Goal: Task Accomplishment & Management: Use online tool/utility

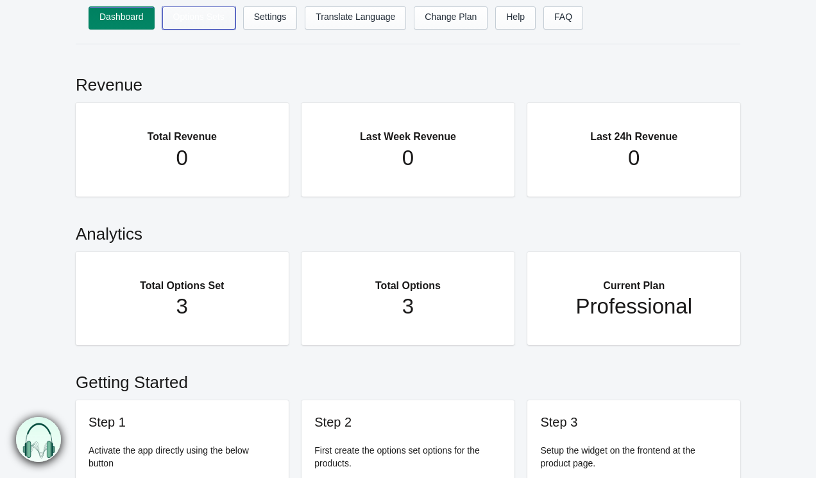
click at [200, 21] on link "Options Sets" at bounding box center [198, 17] width 73 height 23
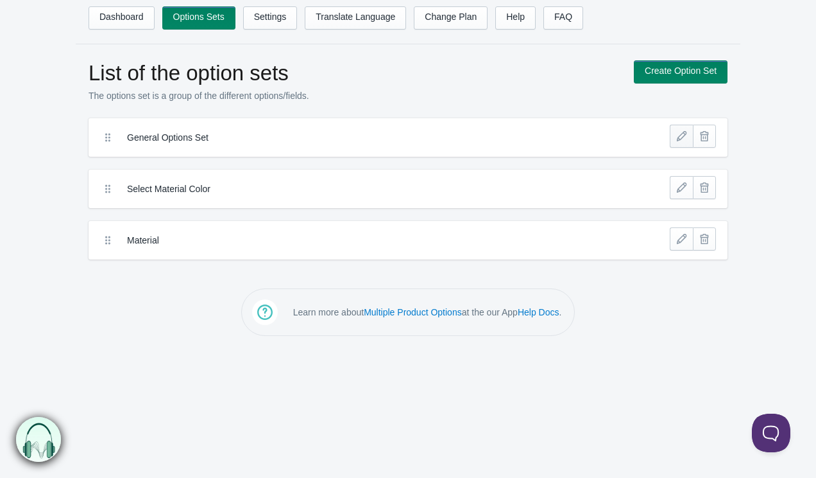
click at [681, 137] on link at bounding box center [681, 136] width 23 height 23
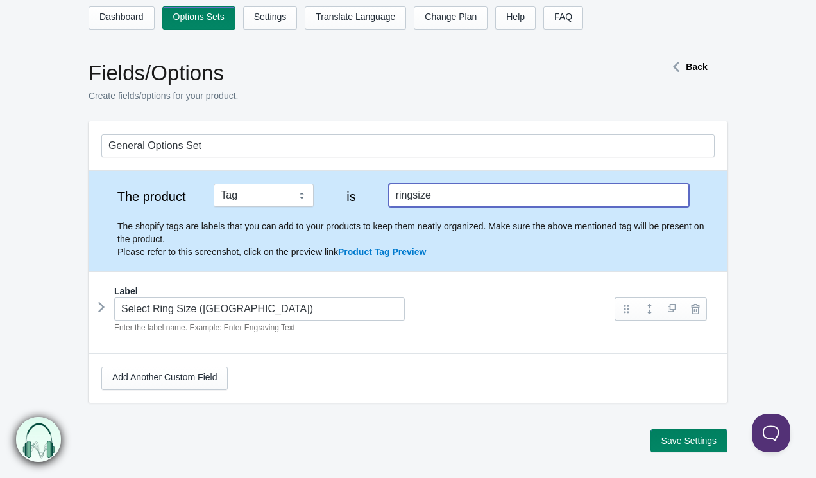
click at [458, 200] on input "ringsize" at bounding box center [539, 195] width 300 height 23
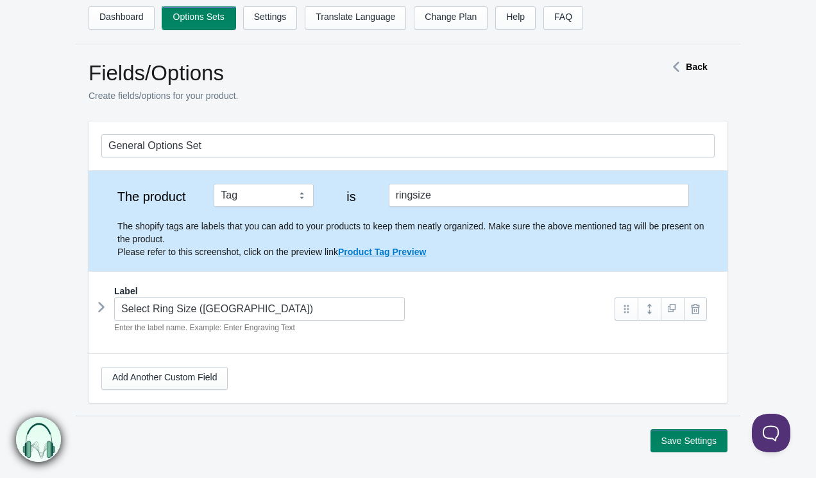
click at [198, 19] on link "Options Sets" at bounding box center [198, 17] width 73 height 23
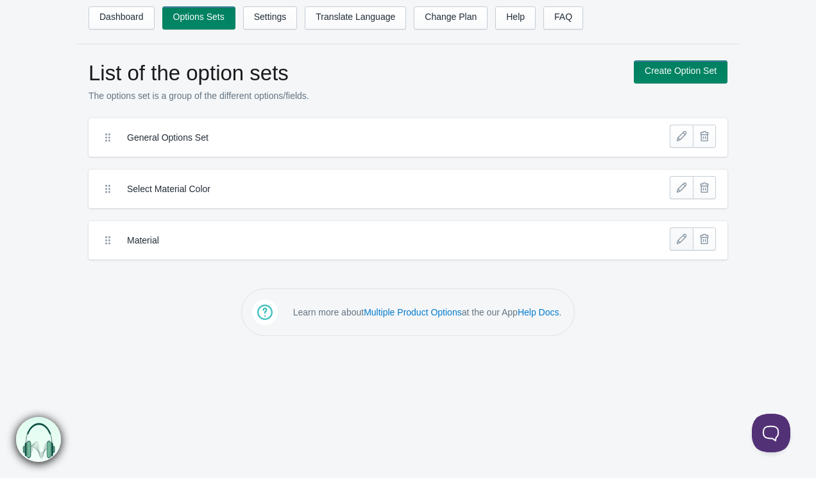
click at [681, 240] on link at bounding box center [681, 238] width 23 height 23
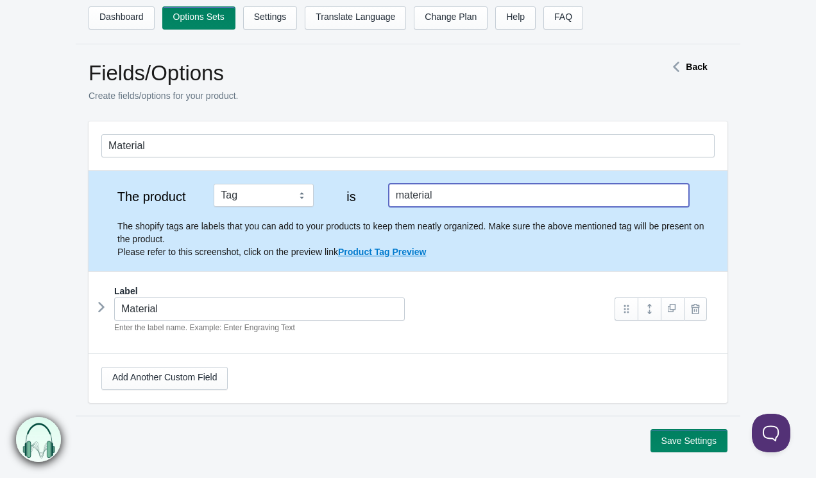
click at [461, 193] on input "material" at bounding box center [539, 195] width 300 height 23
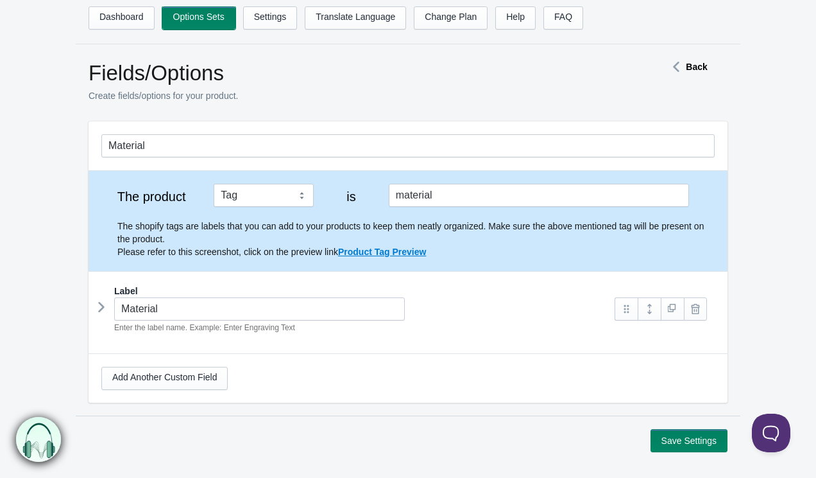
click at [200, 18] on link "Options Sets" at bounding box center [198, 17] width 73 height 23
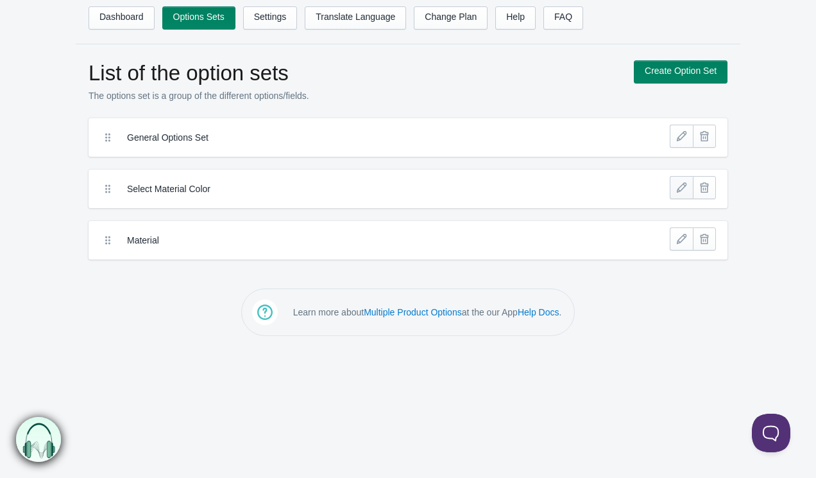
click at [678, 187] on link at bounding box center [681, 187] width 23 height 23
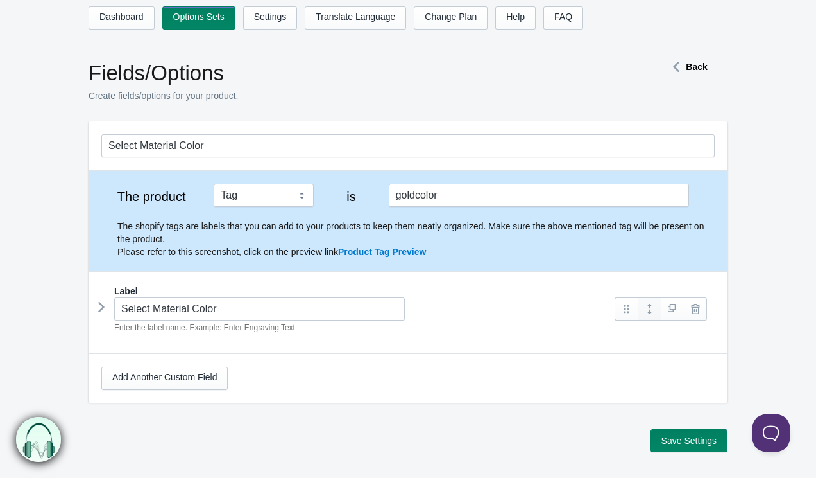
click at [646, 316] on link at bounding box center [649, 308] width 23 height 23
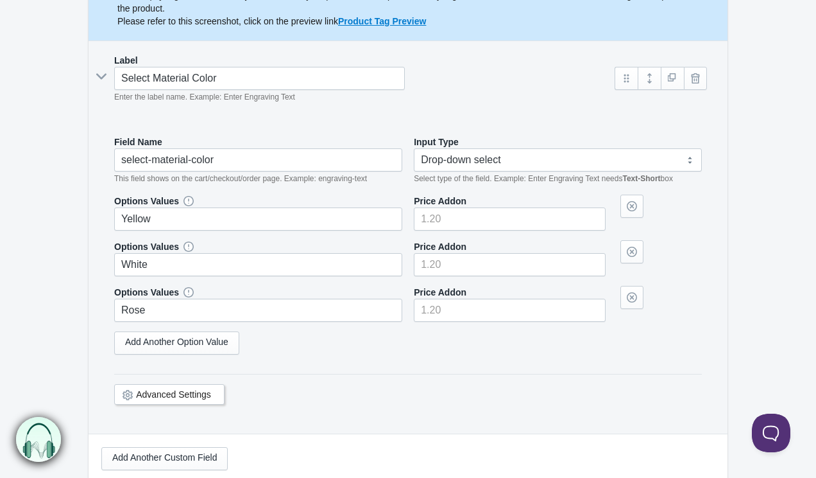
scroll to position [231, 0]
click at [320, 225] on input "Yellow" at bounding box center [258, 218] width 288 height 23
click at [468, 220] on input"] "number" at bounding box center [510, 218] width 192 height 23
click at [469, 265] on input"] "number" at bounding box center [510, 263] width 192 height 23
click at [456, 318] on input"] "number" at bounding box center [510, 309] width 192 height 23
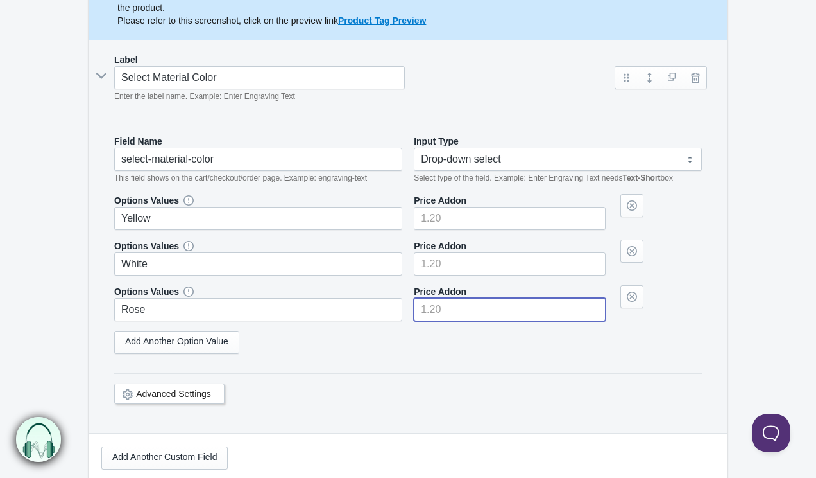
click at [309, 393] on div "Advanced Settings" at bounding box center [408, 391] width 588 height 37
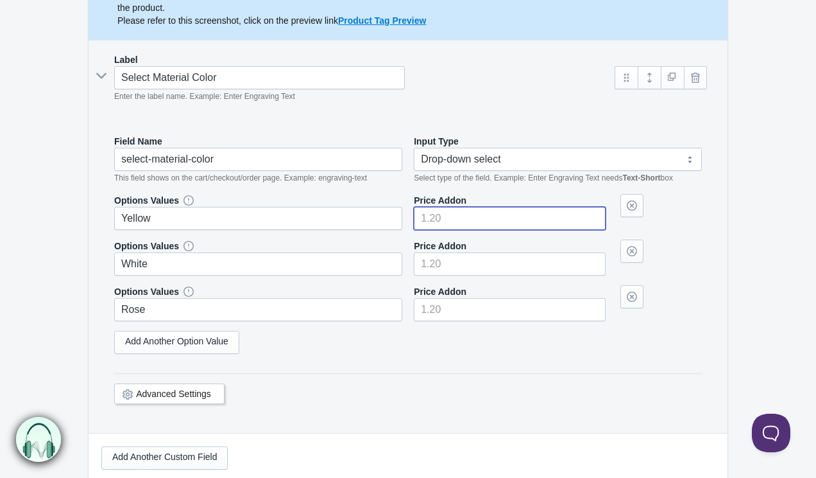
click at [440, 220] on input"] "number" at bounding box center [510, 218] width 192 height 23
click at [594, 225] on input"] "-0.01" at bounding box center [510, 218] width 192 height 23
click at [594, 225] on input"] "-0.02" at bounding box center [510, 218] width 192 height 23
click at [594, 225] on input"] "-0.03" at bounding box center [510, 218] width 192 height 23
click at [594, 225] on input"] "-0.04" at bounding box center [510, 218] width 192 height 23
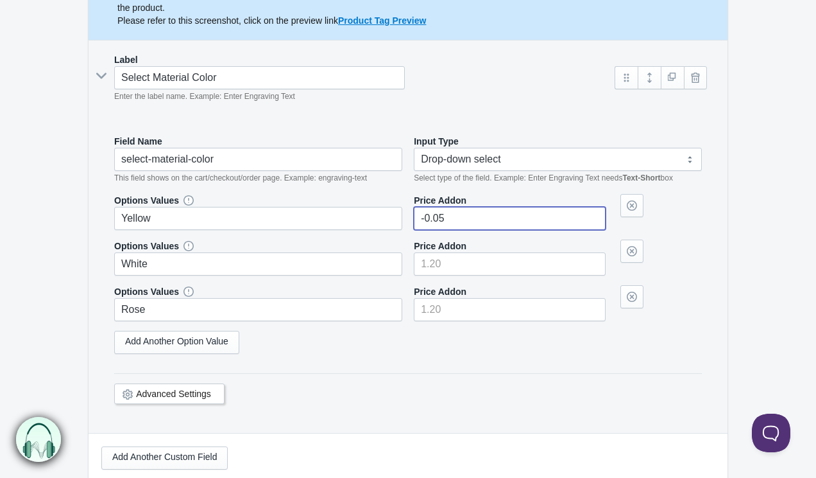
click at [594, 225] on input"] "-0.05" at bounding box center [510, 218] width 192 height 23
click at [594, 225] on input"] "-0.06" at bounding box center [510, 218] width 192 height 23
click at [594, 225] on input"] "-0.07" at bounding box center [510, 218] width 192 height 23
click at [533, 224] on input"] "-0.07" at bounding box center [510, 218] width 192 height 23
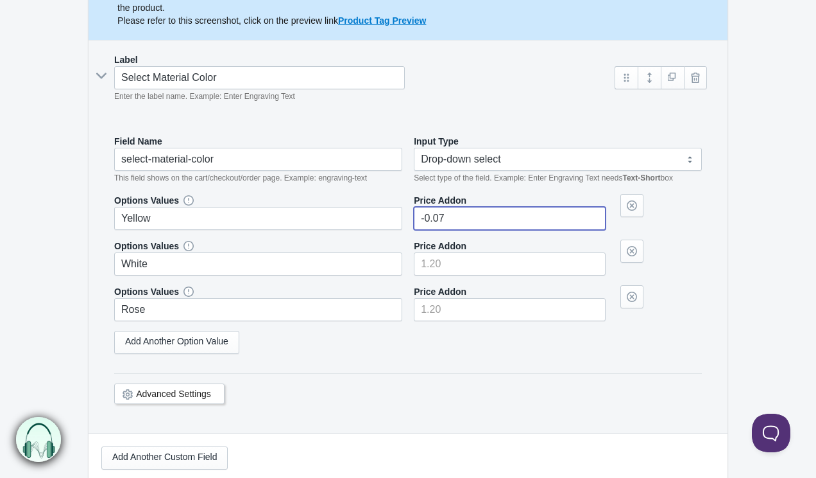
click at [533, 224] on input"] "-0.07" at bounding box center [510, 218] width 192 height 23
type input"] "0"
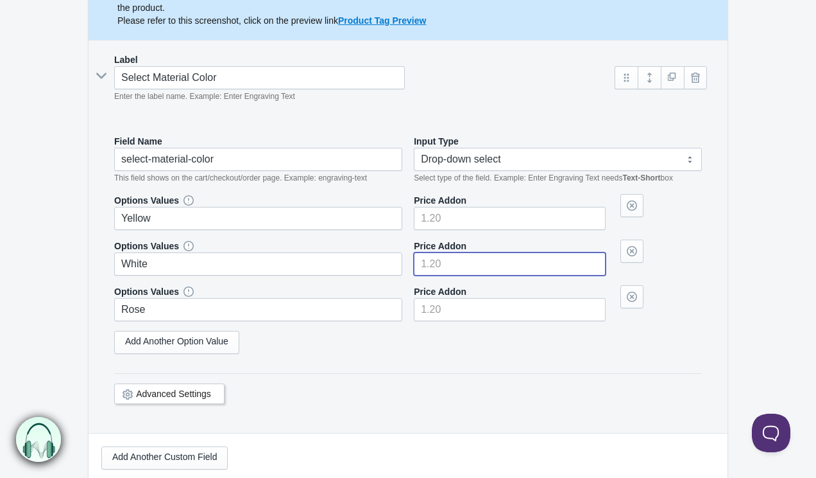
click at [501, 268] on input"] "number" at bounding box center [510, 263] width 192 height 23
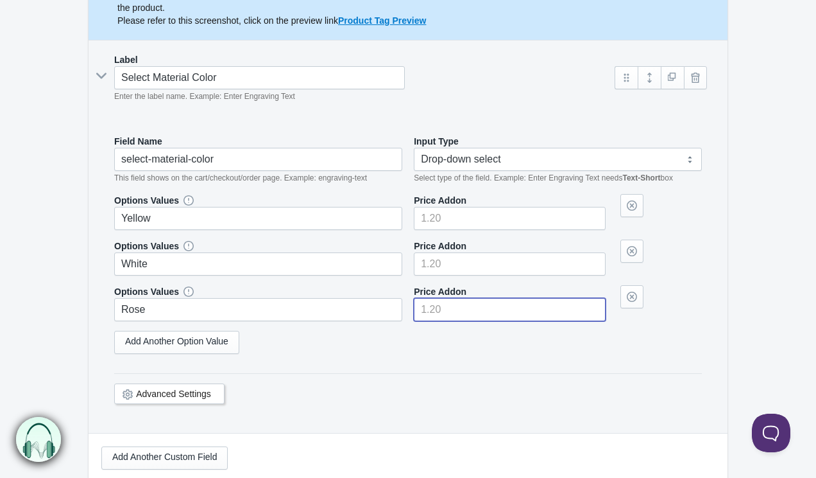
click at [482, 309] on input"] "number" at bounding box center [510, 309] width 192 height 23
click at [480, 362] on div "Options Values Yellow Price Addon White Rose" at bounding box center [408, 278] width 588 height 169
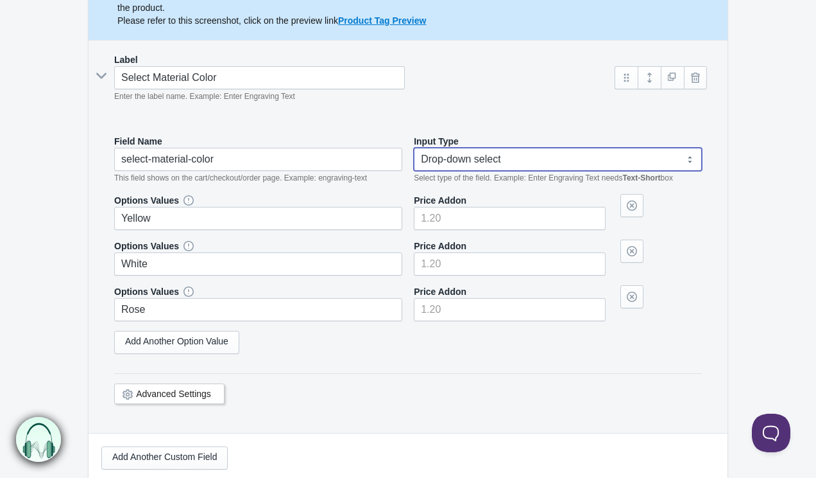
click at [499, 153] on select "Text-Short Text-Long Radio button Drop-down select Image Checkbox Datepicker" at bounding box center [558, 159] width 288 height 23
select select "6"
click at [414, 148] on select "Text-Short Text-Long Radio button Drop-down select Image Checkbox Datepicker" at bounding box center [558, 159] width 288 height 23
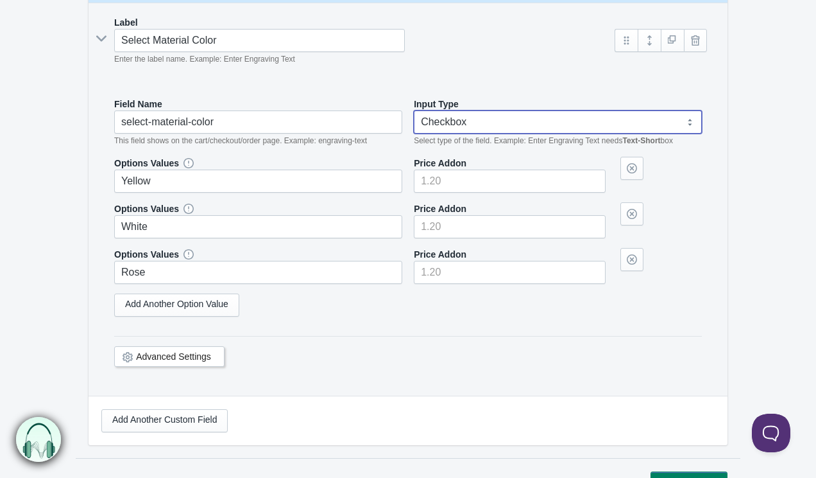
scroll to position [370, 0]
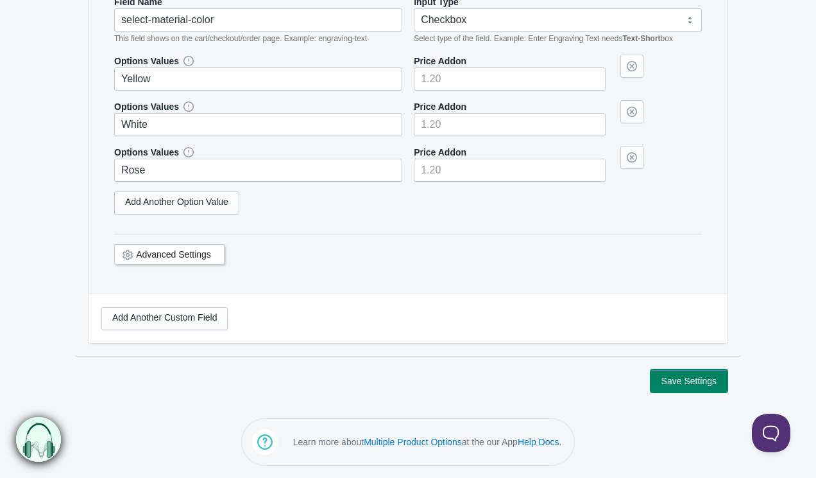
click at [686, 386] on button "Save Settings" at bounding box center [689, 380] width 77 height 23
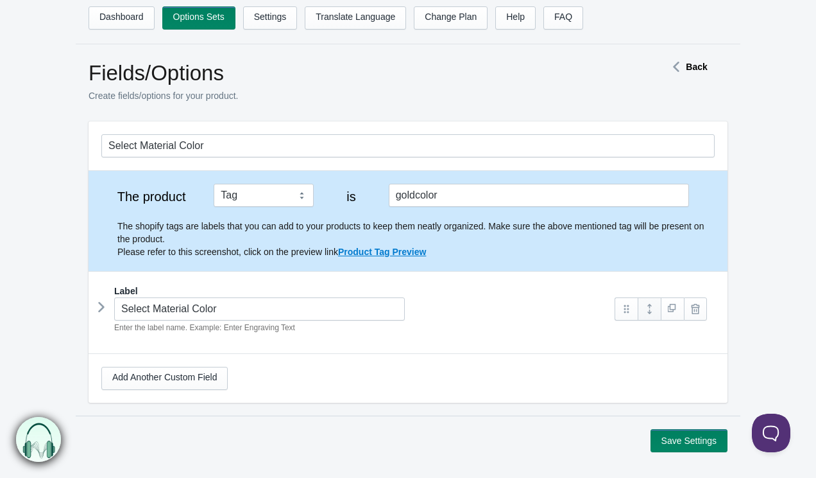
click at [652, 315] on link at bounding box center [649, 308] width 23 height 23
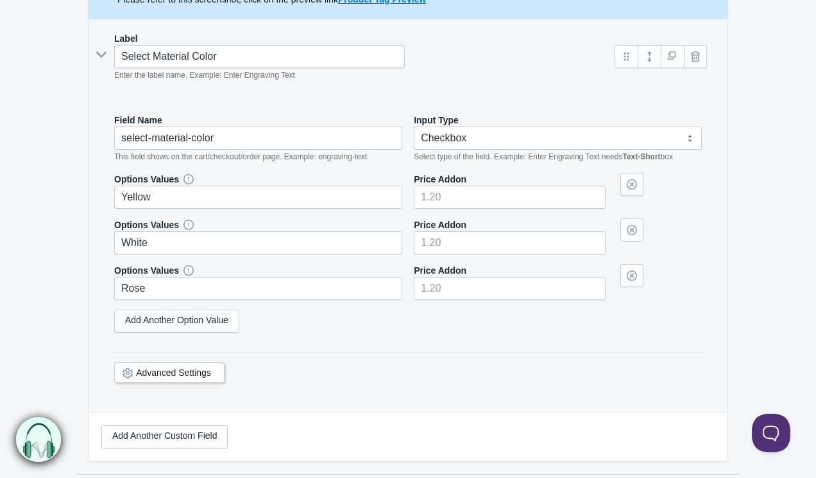
scroll to position [255, 0]
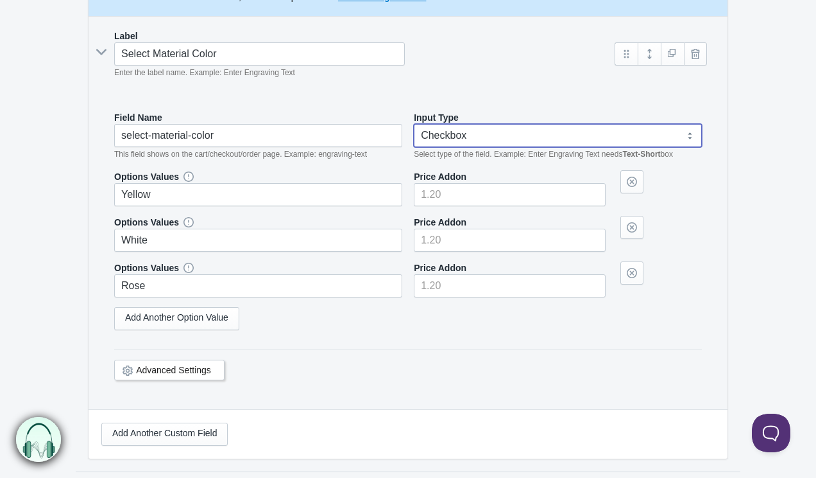
click at [467, 134] on select "Text-Short Text-Long Radio button Drop-down select Image Checkbox Datepicker" at bounding box center [558, 135] width 288 height 23
select select "3"
click at [414, 124] on select "Text-Short Text-Long Radio button Drop-down select Image Checkbox Datepicker" at bounding box center [558, 135] width 288 height 23
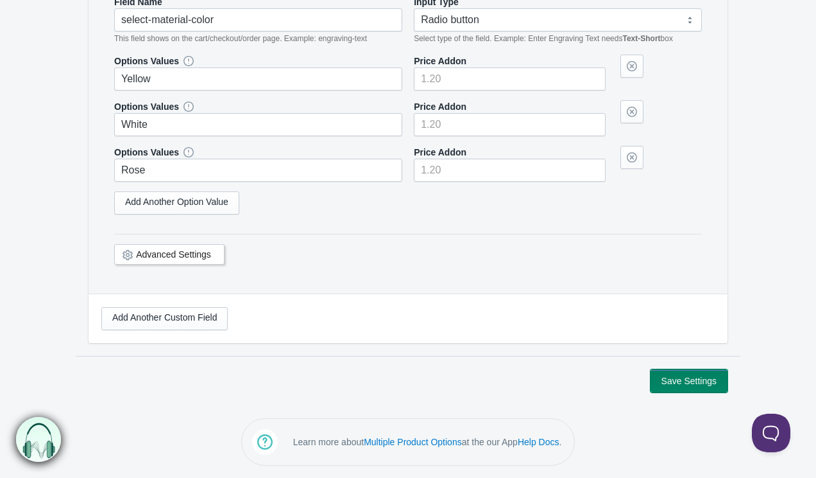
click at [689, 379] on button "Save Settings" at bounding box center [689, 380] width 77 height 23
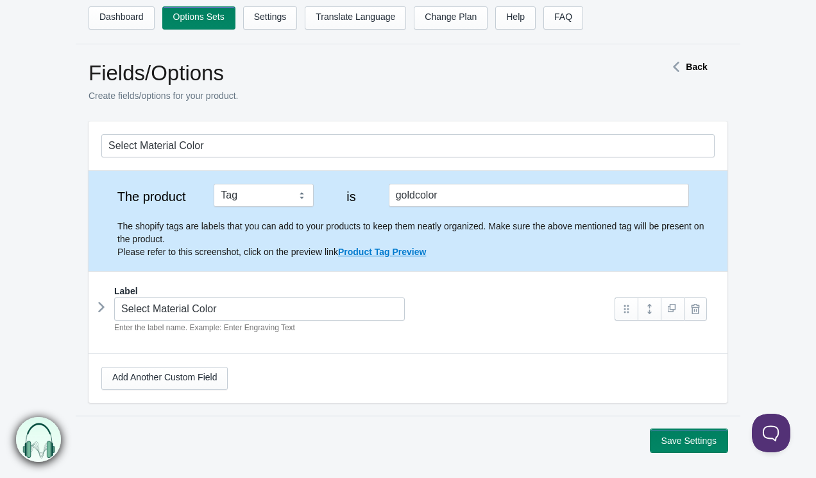
click at [684, 443] on button "Save Settings" at bounding box center [689, 440] width 77 height 23
click at [650, 309] on link at bounding box center [649, 308] width 23 height 23
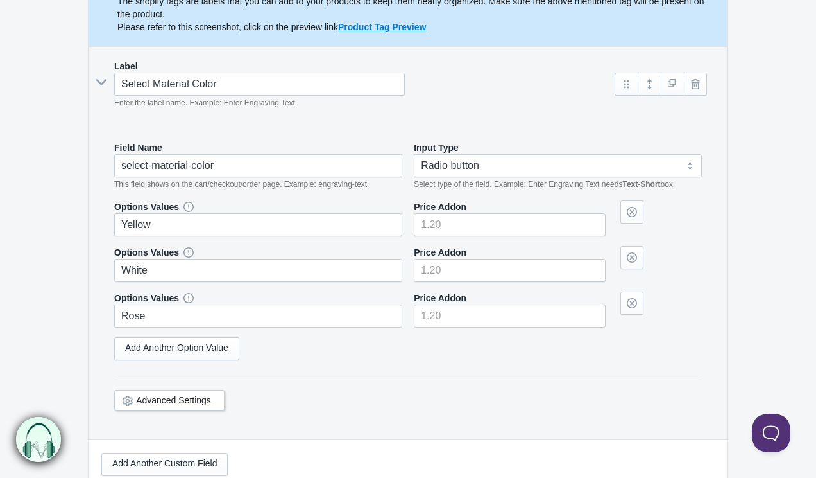
scroll to position [250, 0]
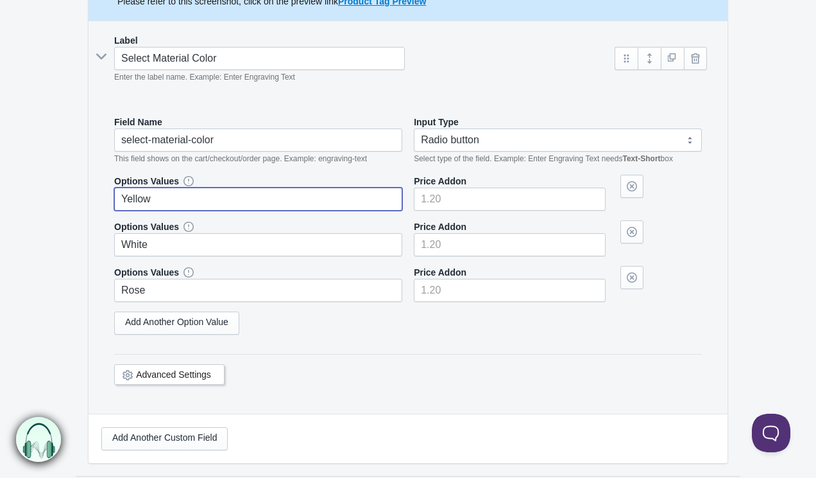
click at [236, 202] on input "Yellow" at bounding box center [258, 198] width 288 height 23
click at [307, 448] on div "Add Another Custom Field" at bounding box center [408, 438] width 614 height 23
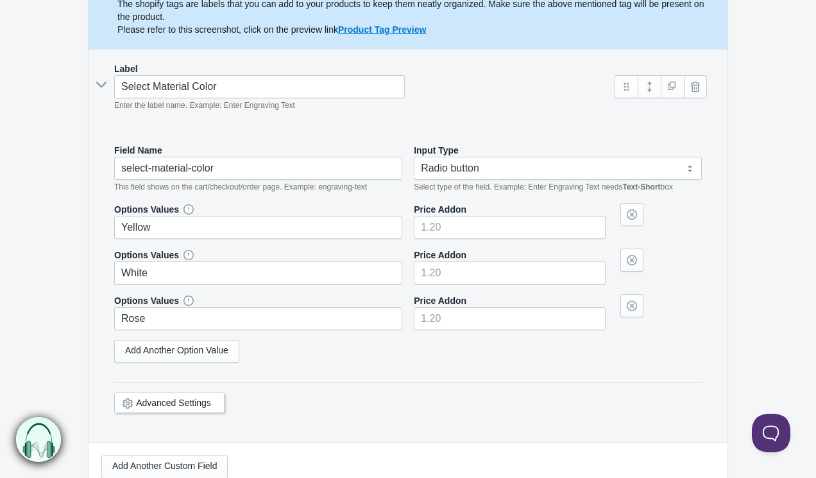
scroll to position [209, 0]
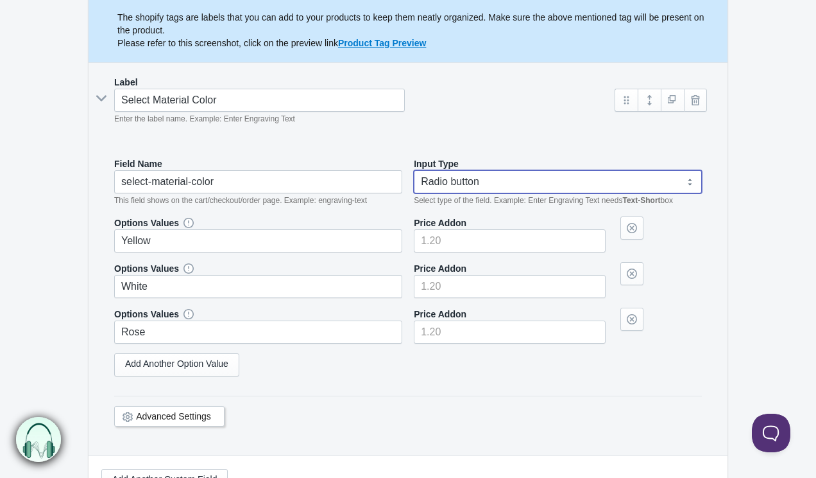
click at [454, 183] on select "Text-Short Text-Long Radio button Drop-down select Image Checkbox Datepicker" at bounding box center [558, 181] width 288 height 23
select select "4"
click at [414, 170] on select "Text-Short Text-Long Radio button Drop-down select Image Checkbox Datepicker" at bounding box center [558, 181] width 288 height 23
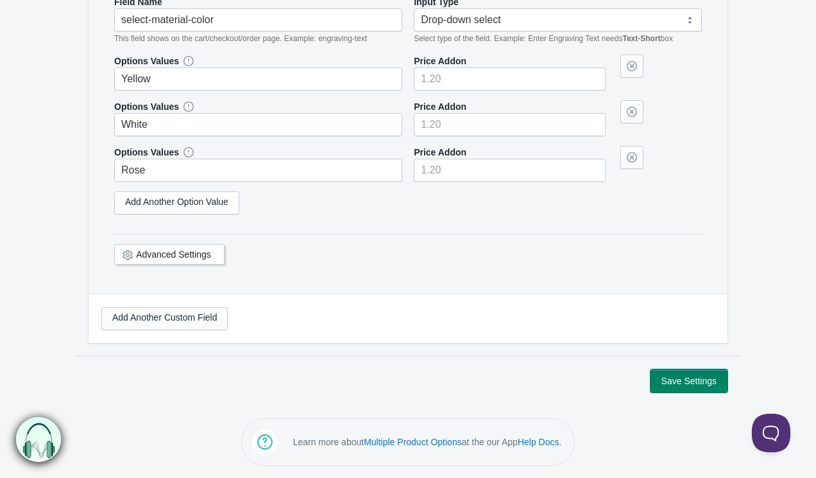
click at [671, 377] on button "Save Settings" at bounding box center [689, 380] width 77 height 23
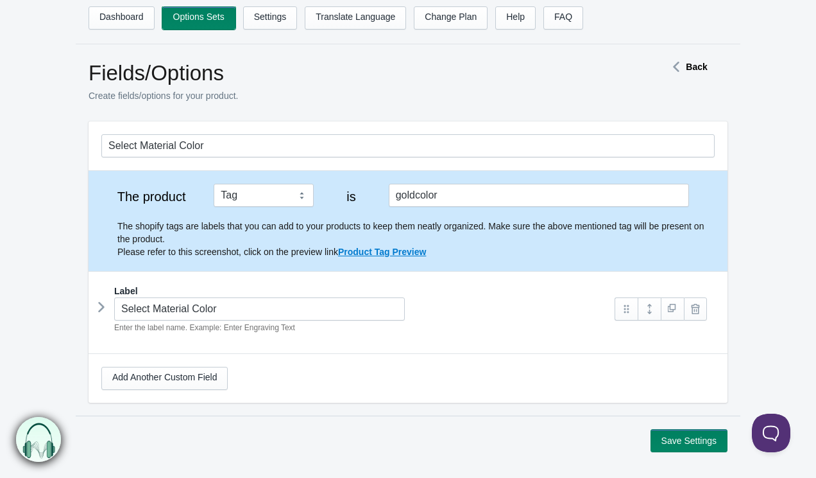
click at [200, 14] on link "Options Sets" at bounding box center [198, 17] width 73 height 23
